Goal: Ask a question

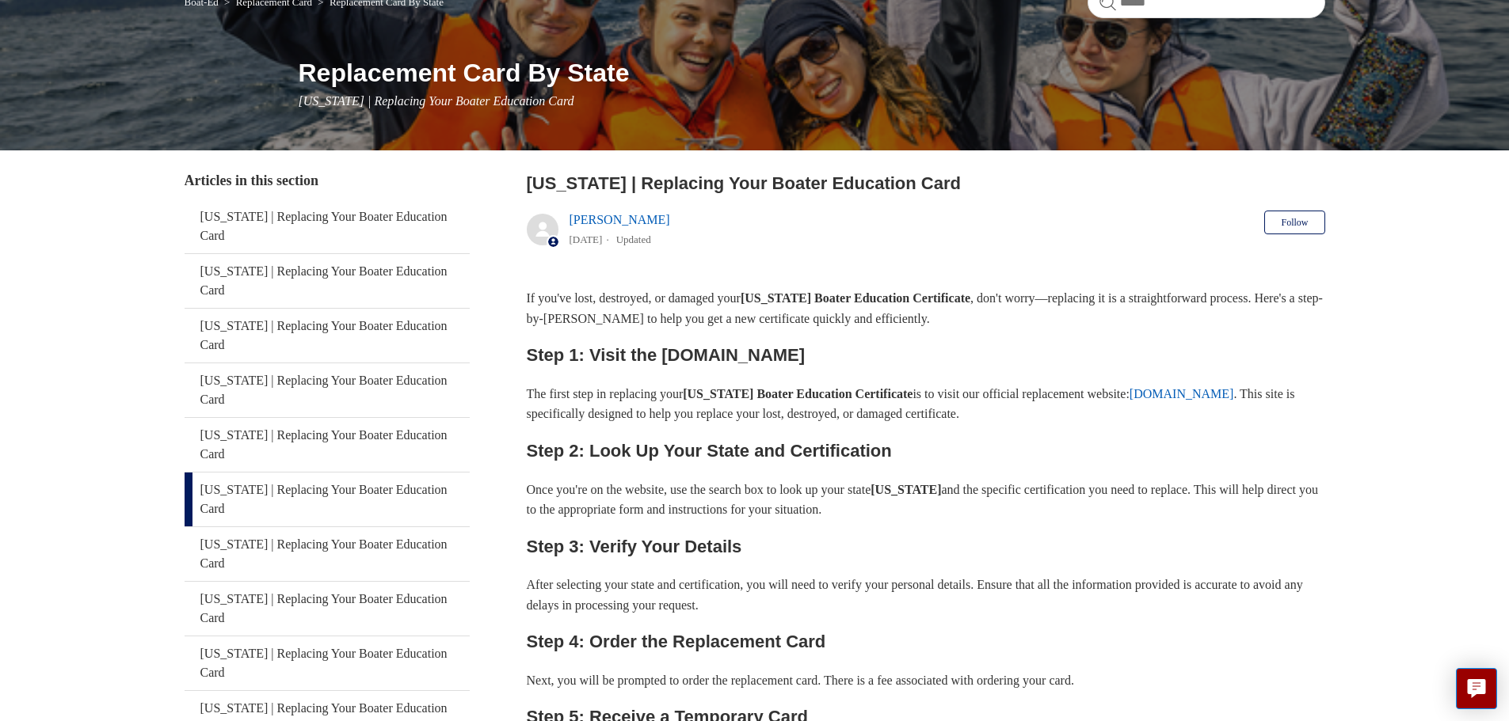
scroll to position [238, 0]
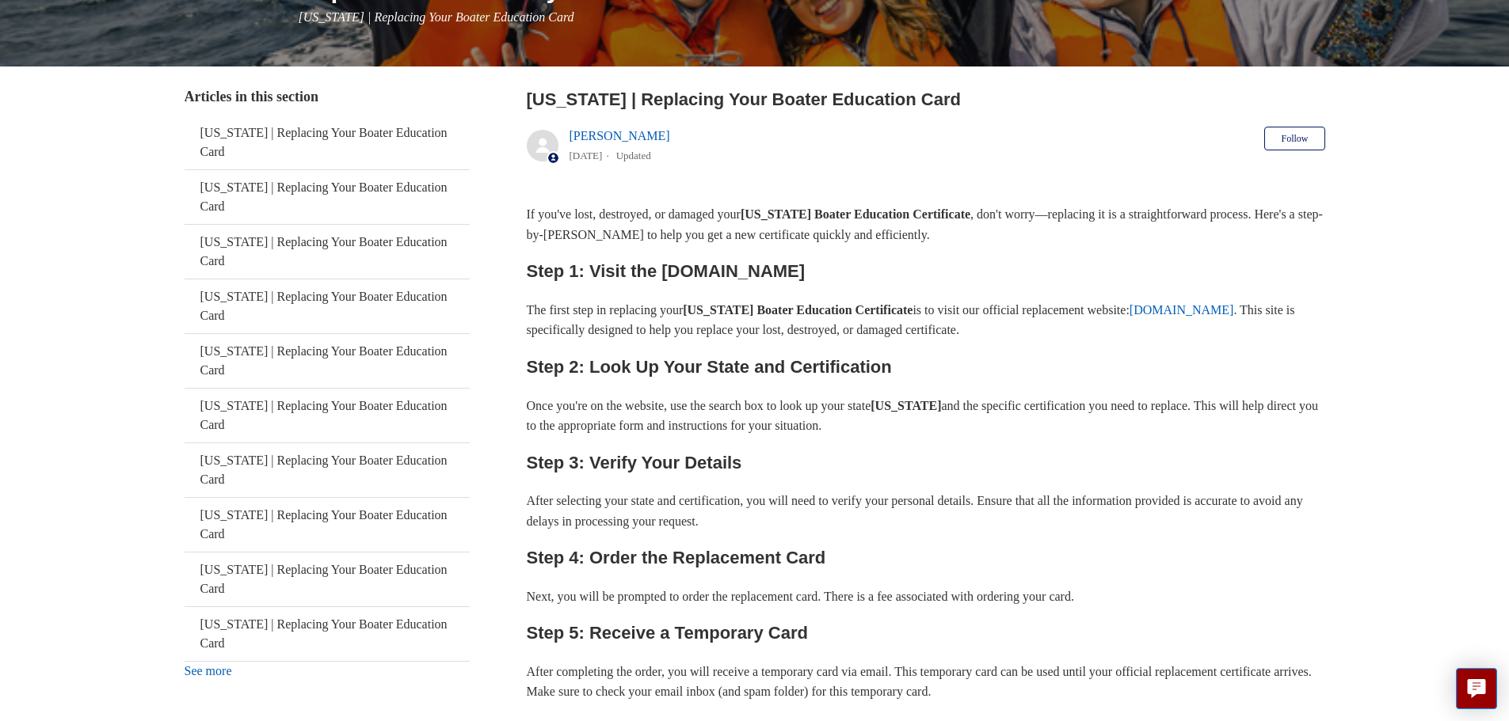
click at [221, 664] on link "See more" at bounding box center [209, 670] width 48 height 13
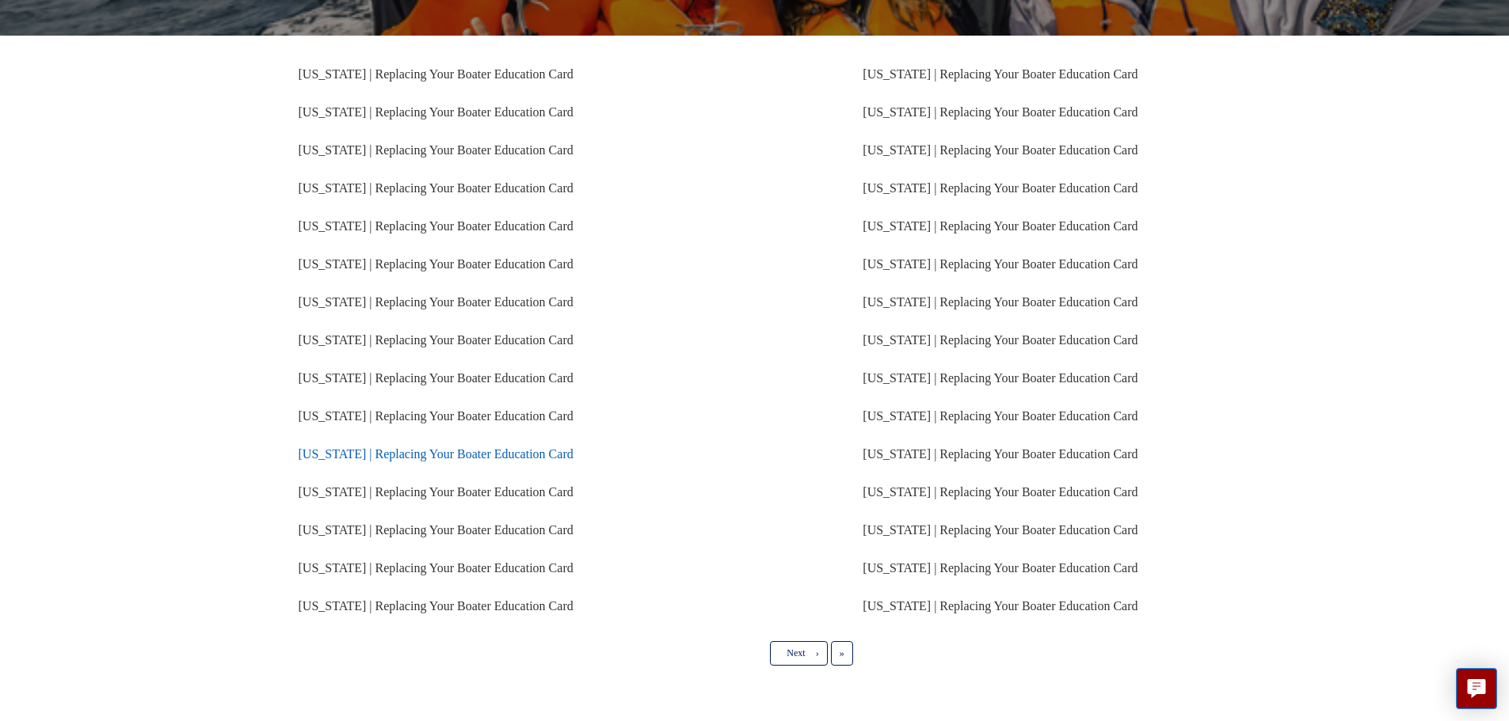
scroll to position [230, 0]
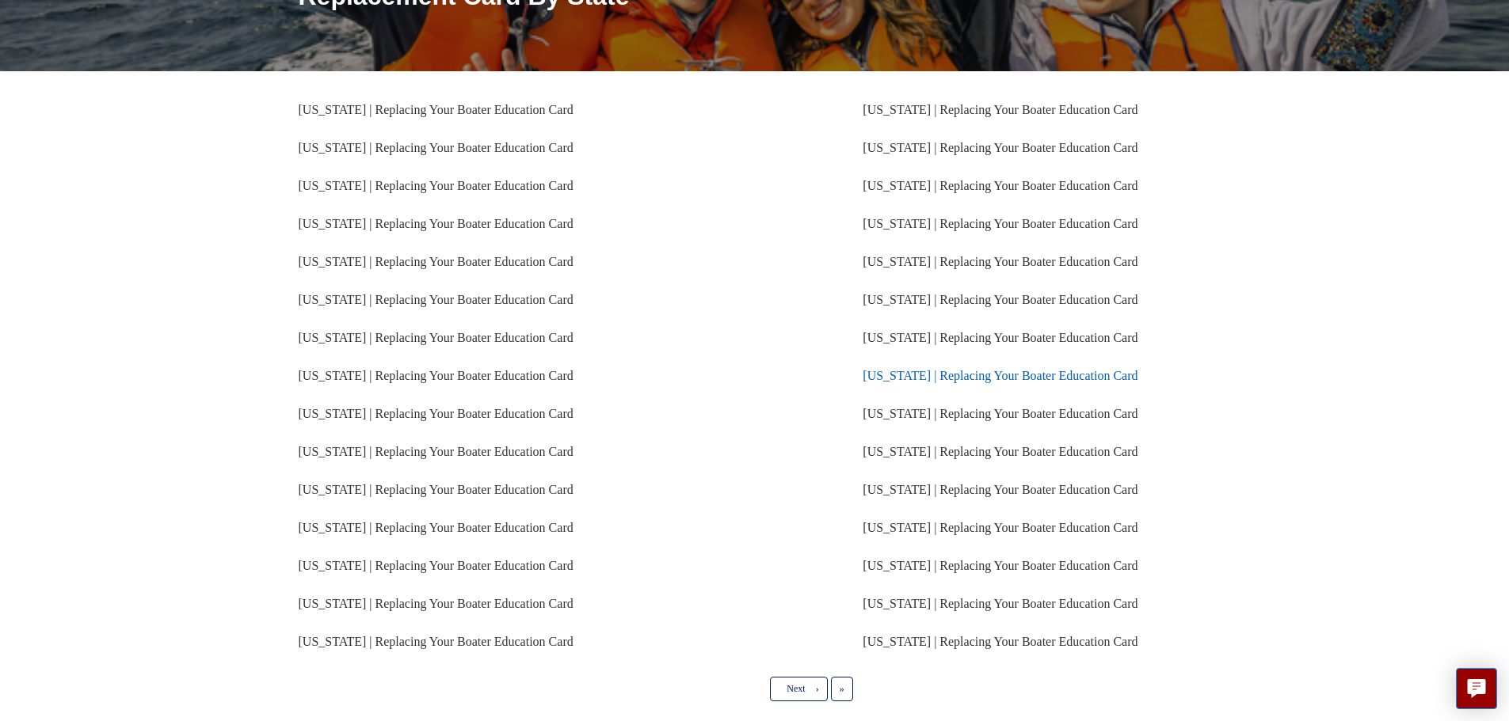
click at [967, 379] on link "[US_STATE] | Replacing Your Boater Education Card" at bounding box center [999, 375] width 275 height 13
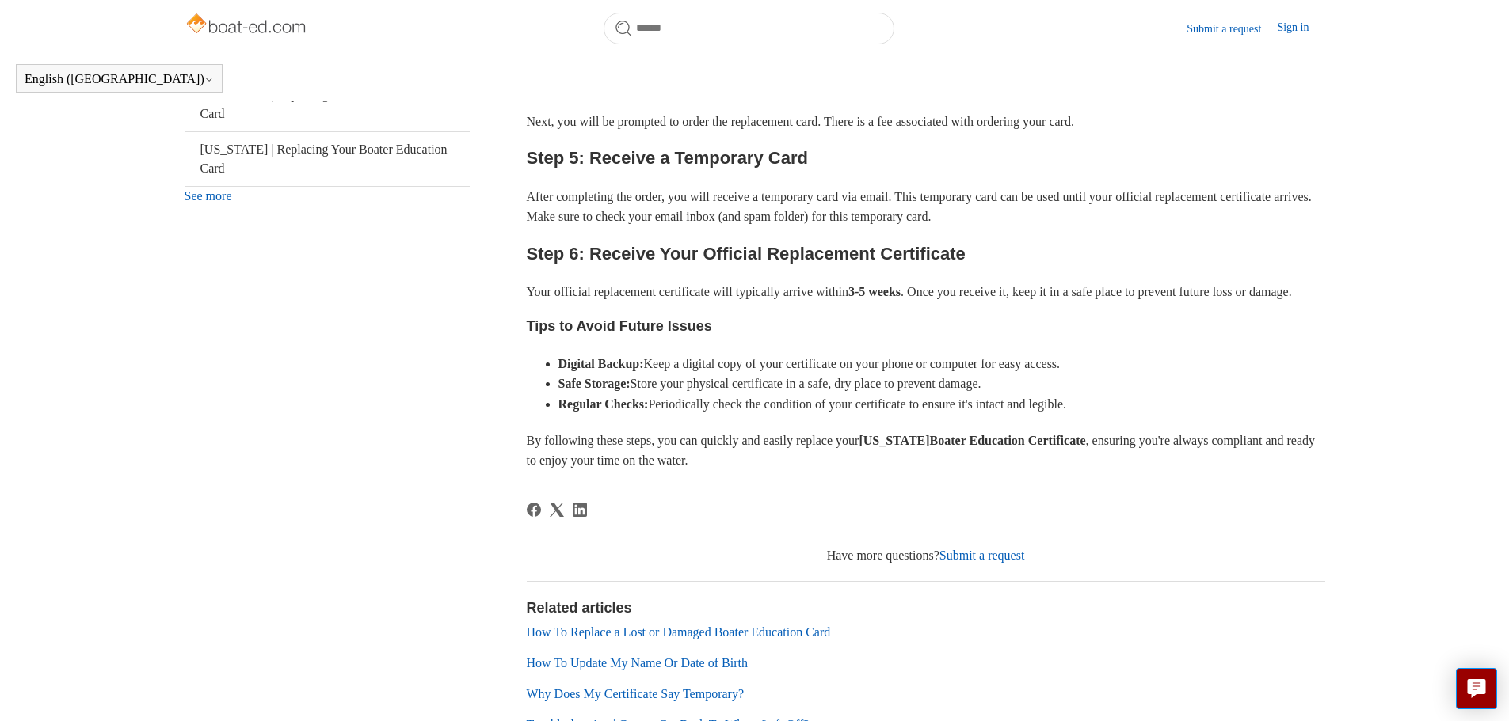
scroll to position [748, 0]
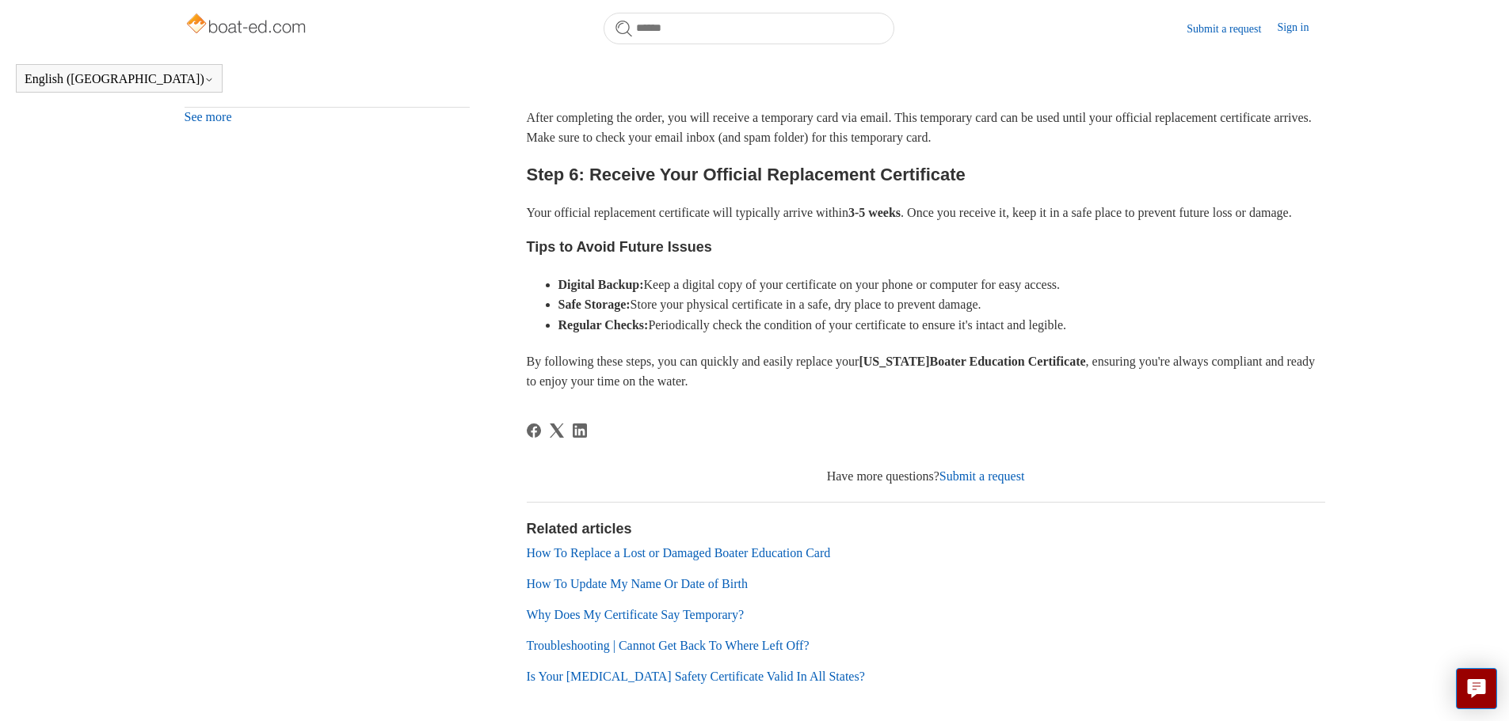
click at [700, 591] on link "How To Update My Name Or Date of Birth" at bounding box center [637, 583] width 221 height 13
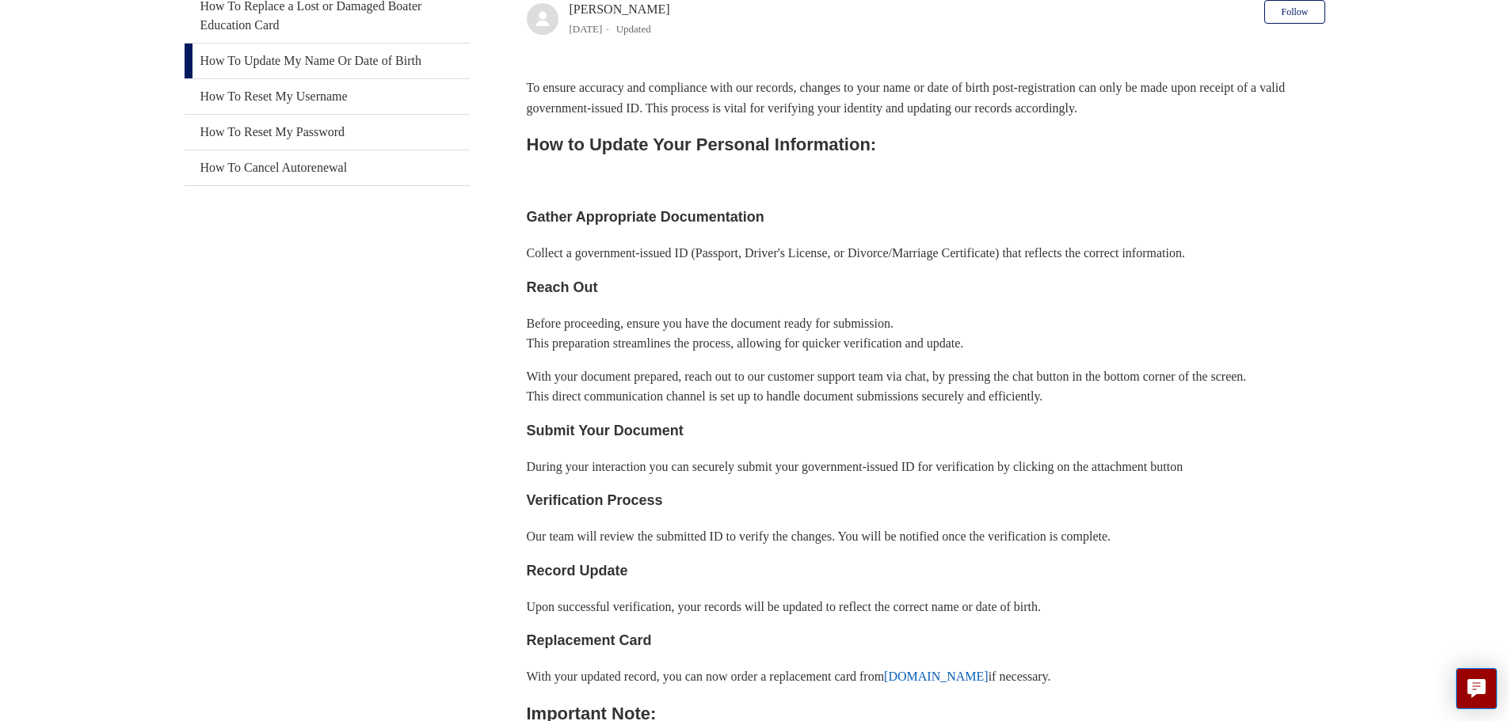
scroll to position [431, 0]
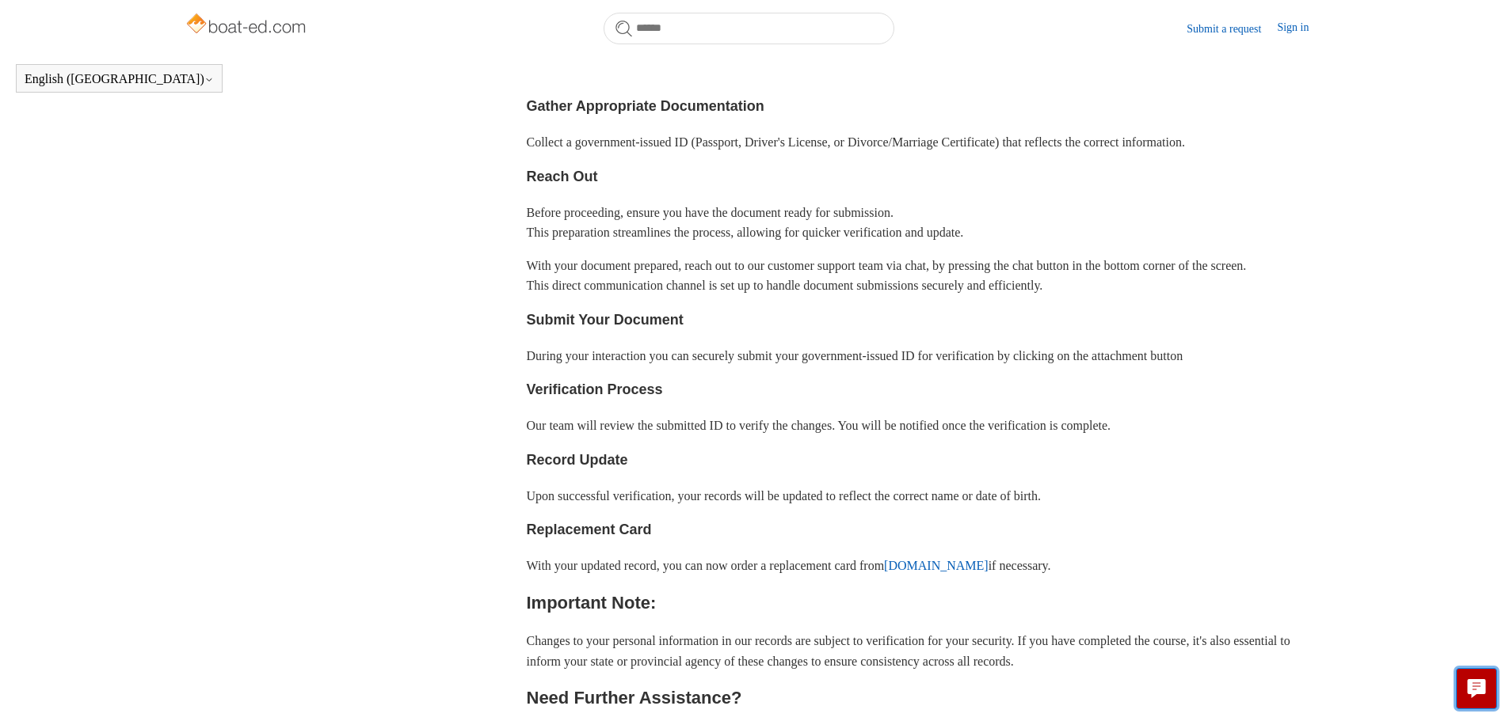
click at [1477, 698] on button "Live chat" at bounding box center [1475, 688] width 41 height 41
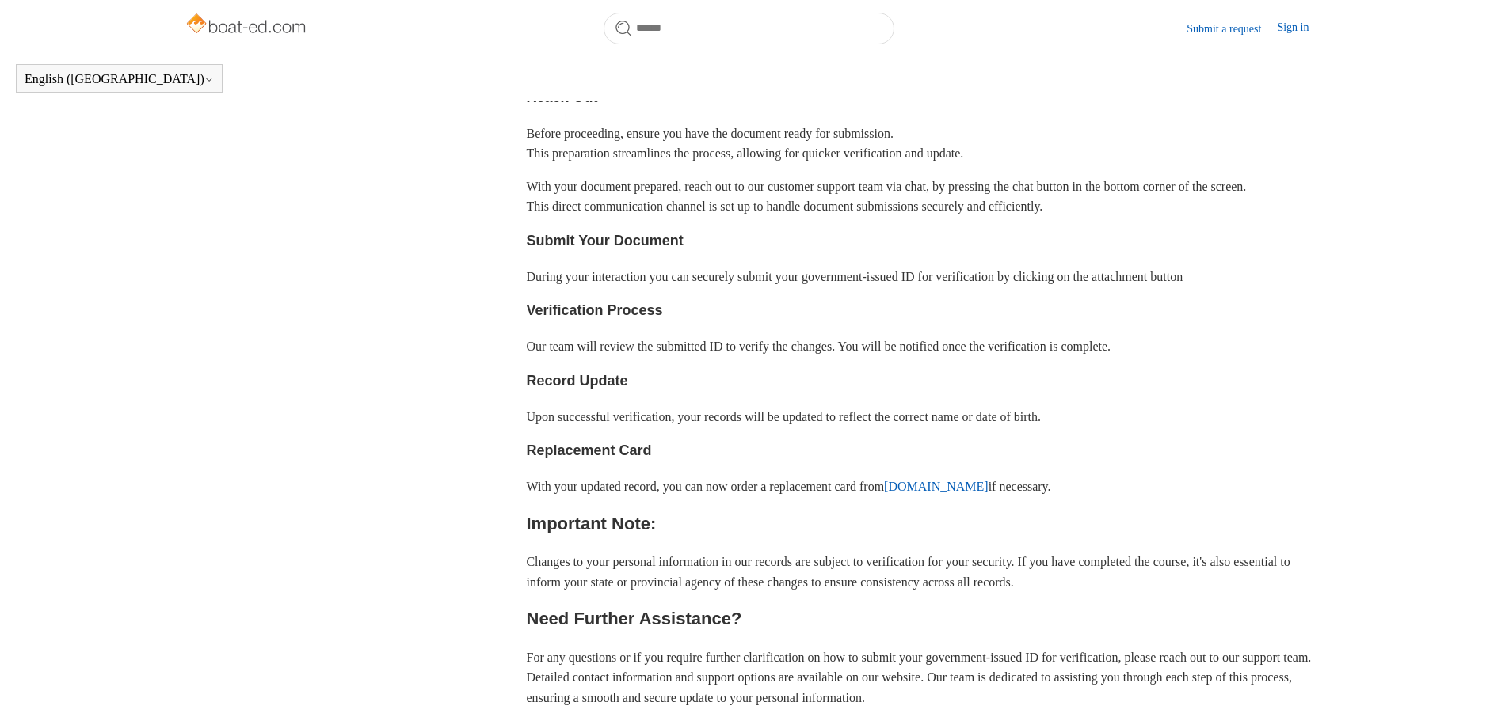
scroll to position [827, 0]
